Goal: Book appointment/travel/reservation

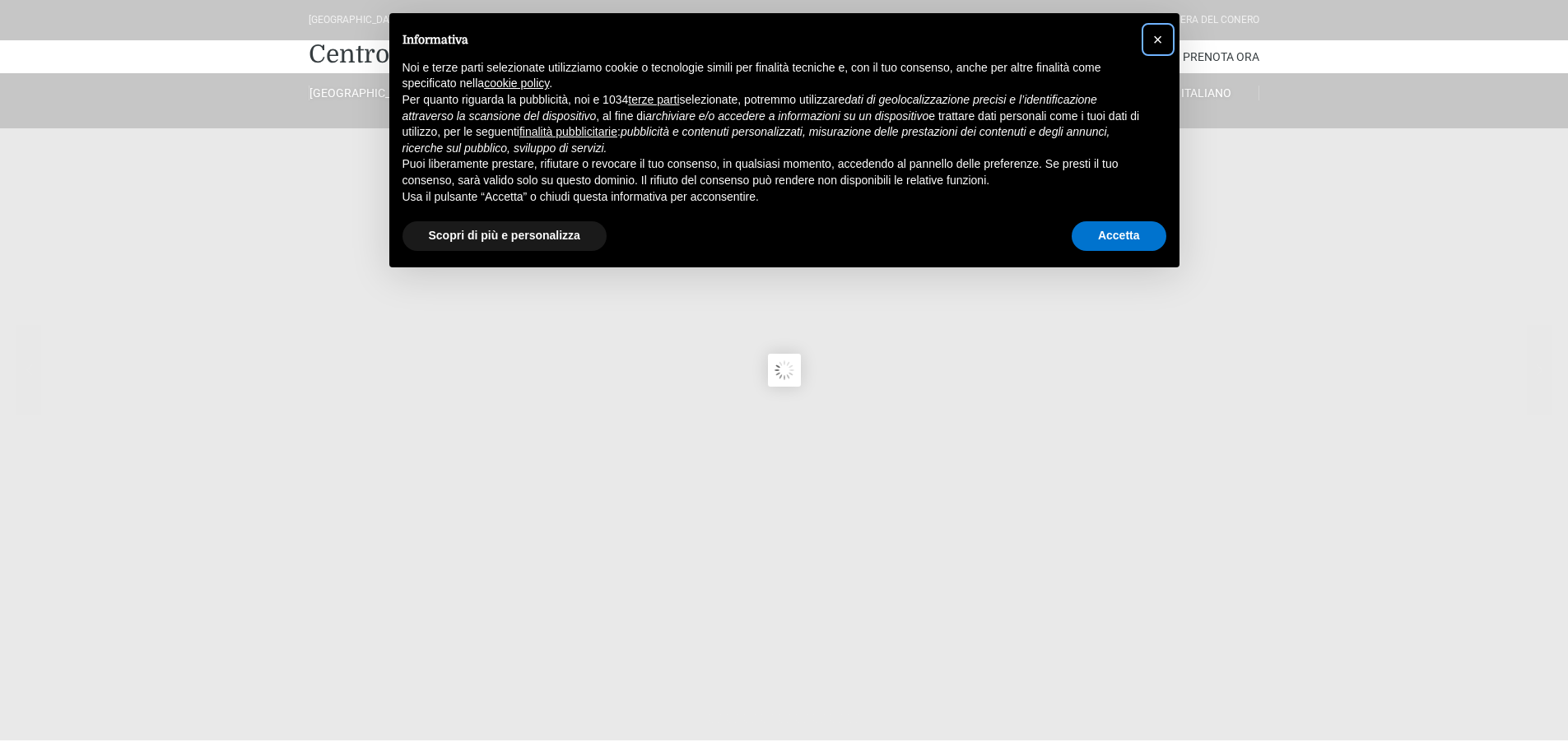
click at [1155, 40] on span "×" at bounding box center [1158, 38] width 10 height 18
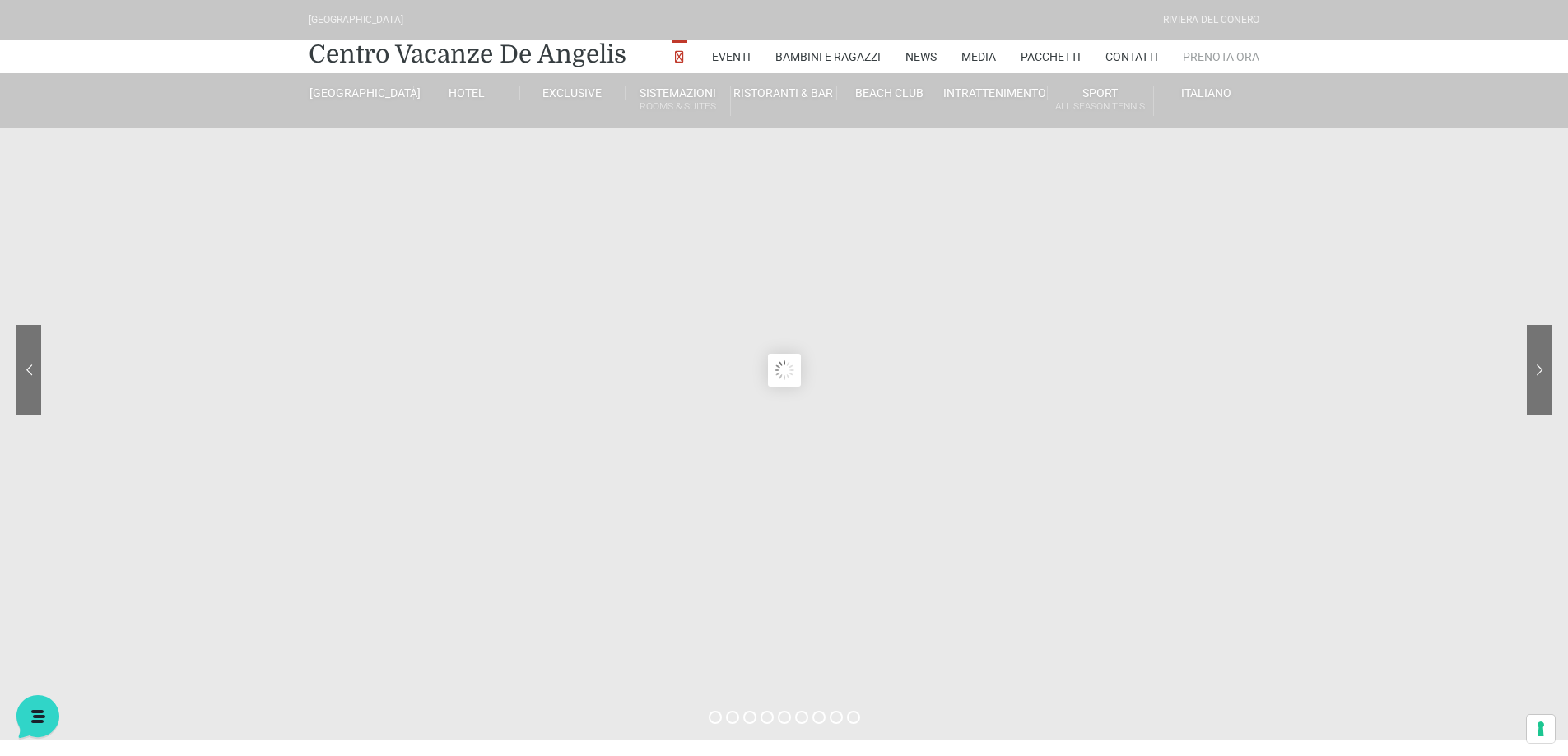
click at [1225, 57] on link "Prenota Ora" at bounding box center [1221, 56] width 77 height 33
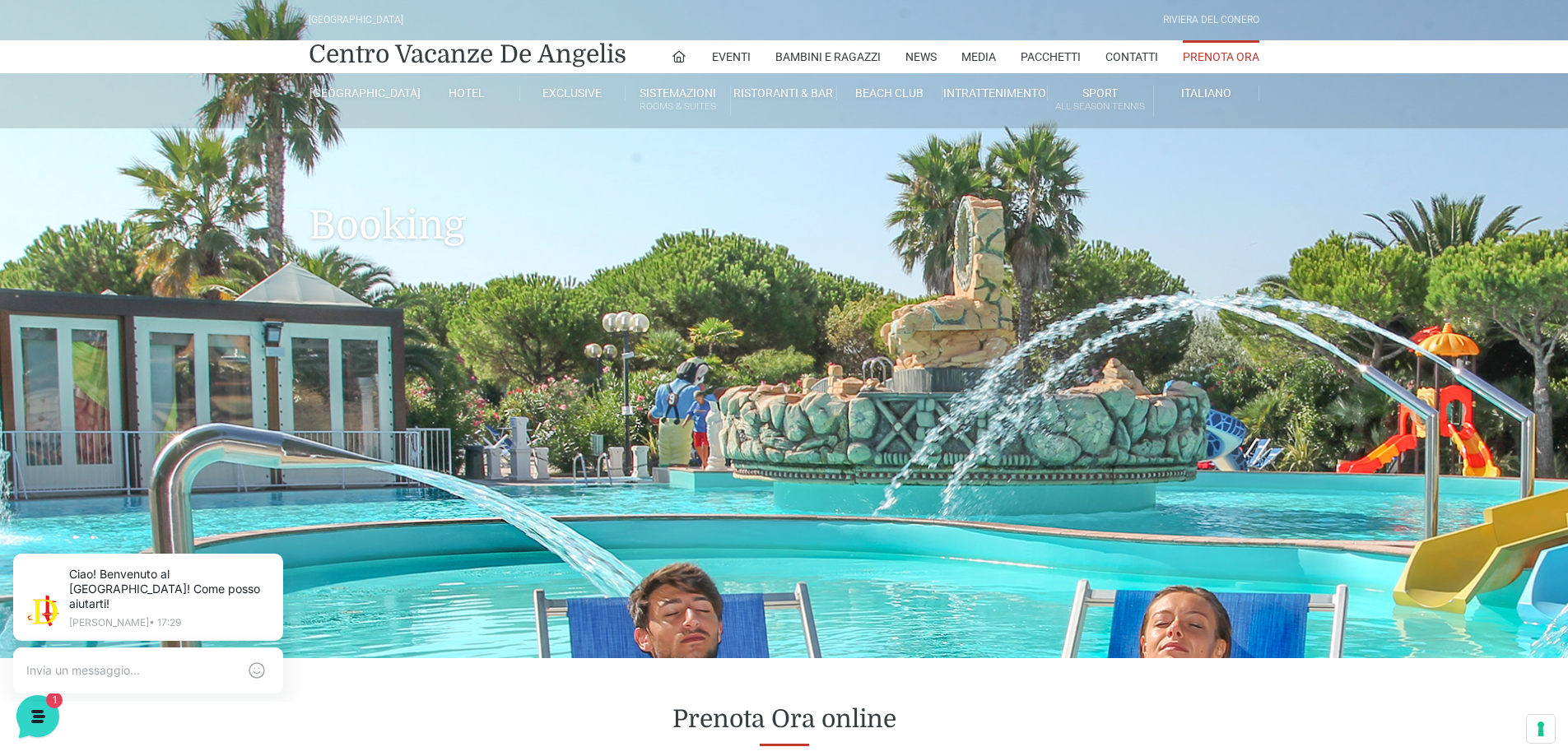
click at [1204, 64] on link "Prenota Ora" at bounding box center [1221, 56] width 77 height 33
